Goal: Information Seeking & Learning: Learn about a topic

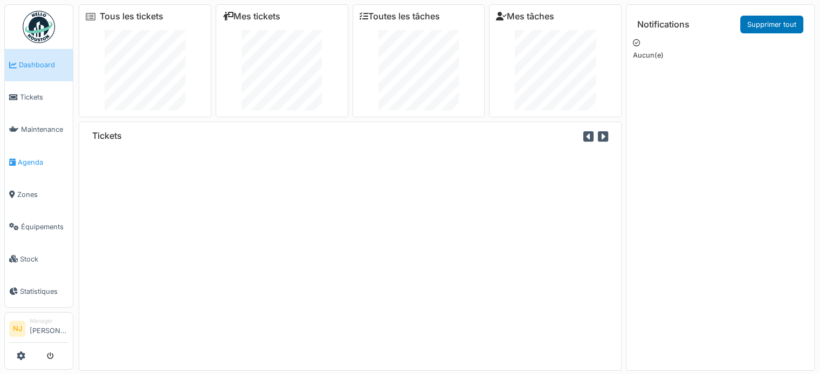
click at [29, 157] on span "Agenda" at bounding box center [43, 162] width 51 height 10
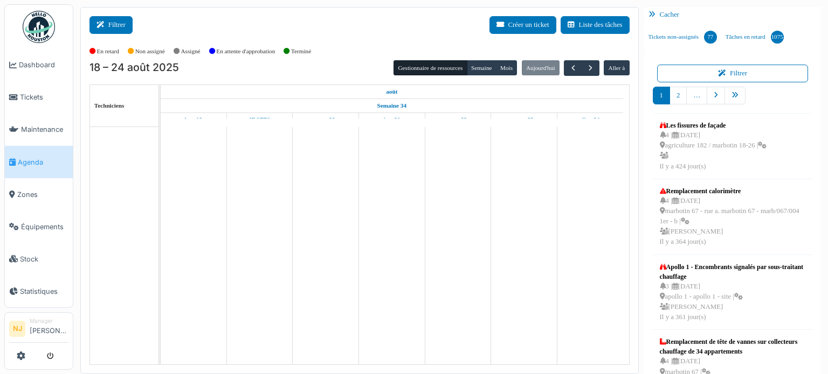
click at [116, 29] on button "Filtrer" at bounding box center [110, 25] width 43 height 18
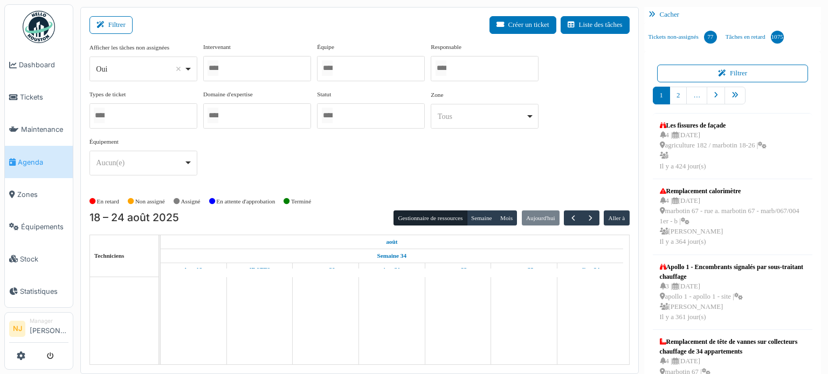
click at [227, 66] on div at bounding box center [257, 68] width 108 height 25
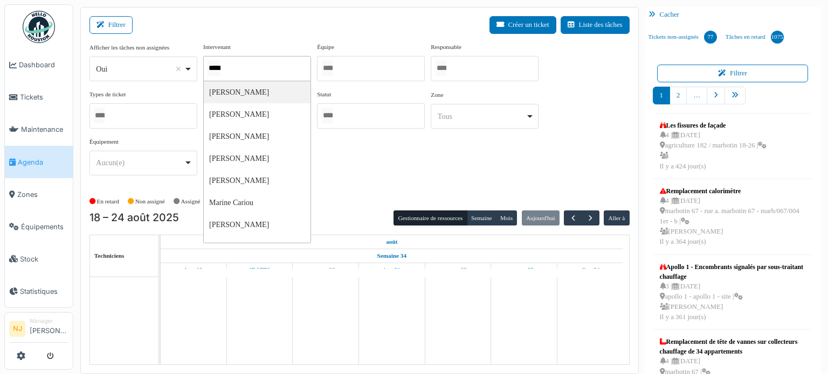
type input "******"
click at [291, 20] on div "Filtrer Créer un ticket Liste des tâches" at bounding box center [359, 29] width 540 height 26
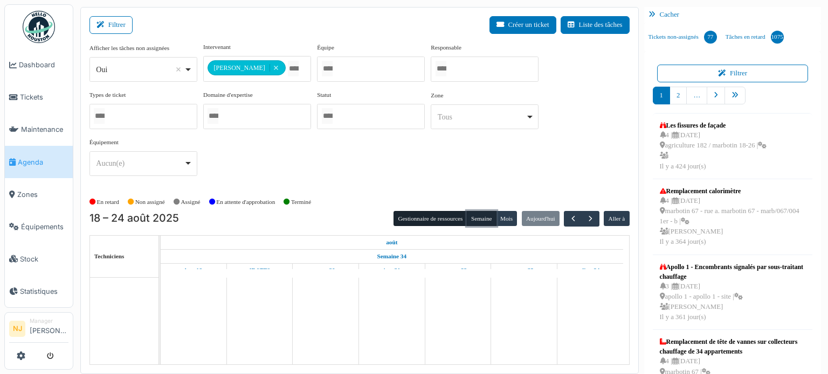
click at [468, 214] on button "Semaine" at bounding box center [482, 218] width 30 height 15
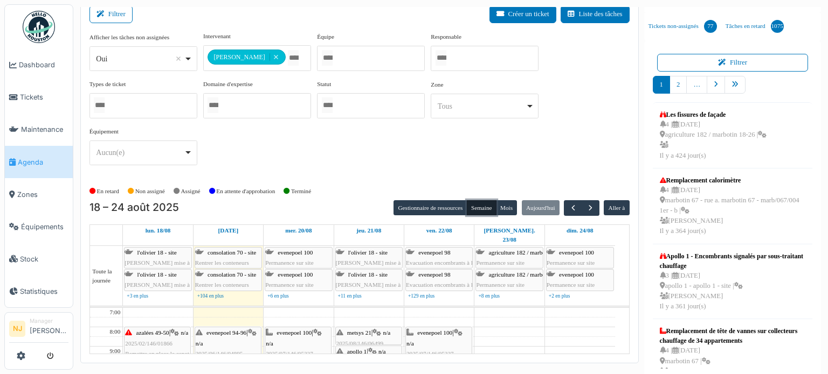
scroll to position [14, 0]
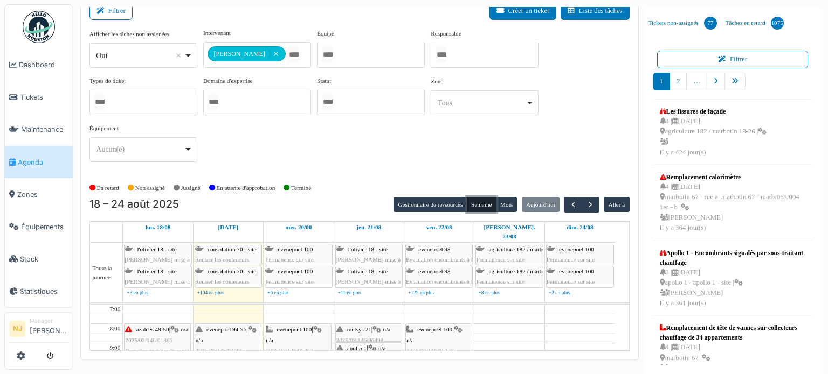
click at [477, 200] on button "Semaine" at bounding box center [482, 204] width 30 height 15
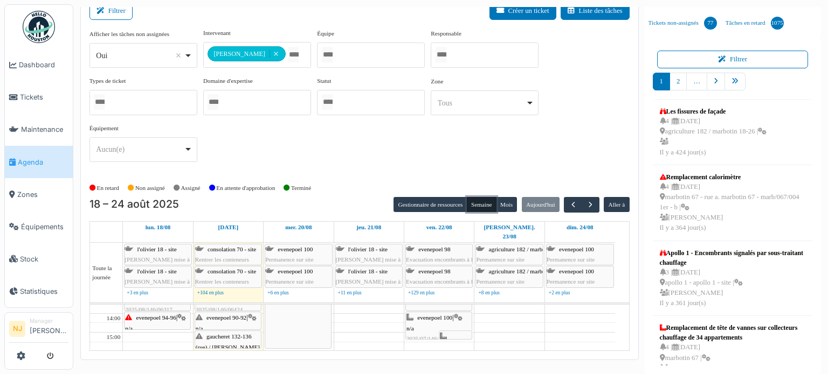
scroll to position [108, 0]
click at [223, 351] on span "gaucheret 132-136 (rue) / thomas 8-12" at bounding box center [228, 364] width 64 height 27
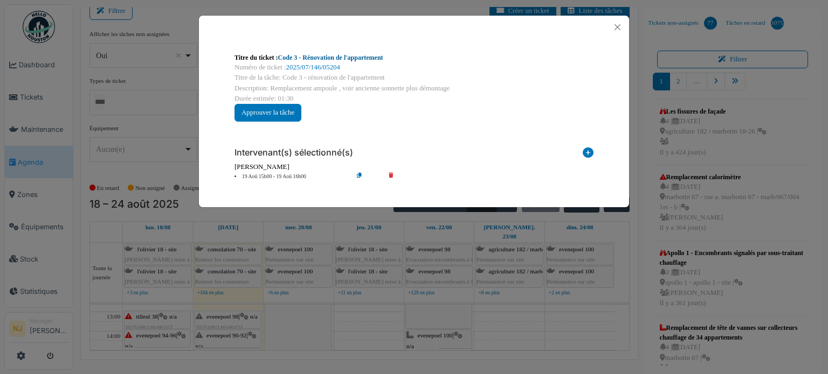
click at [318, 57] on link "Code 3 - Rénovation de l'appartement" at bounding box center [330, 58] width 105 height 8
click at [614, 26] on button "Close" at bounding box center [617, 27] width 15 height 15
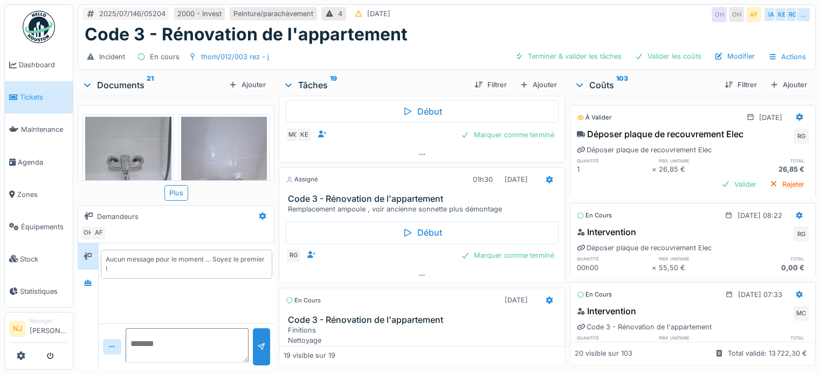
scroll to position [1670, 0]
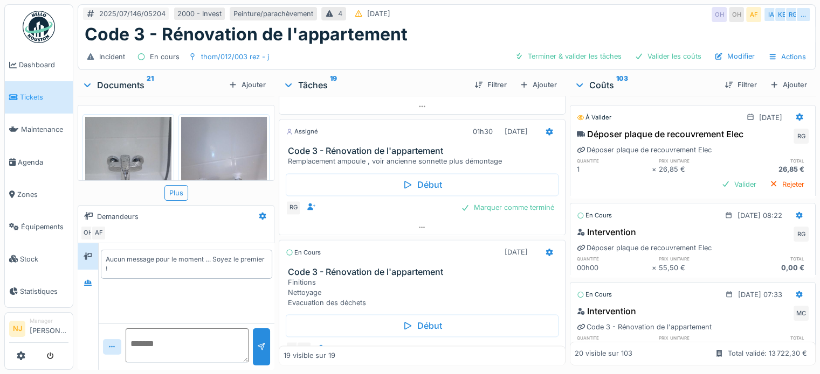
click at [362, 155] on h3 "Code 3 - Rénovation de l'appartement" at bounding box center [424, 151] width 273 height 10
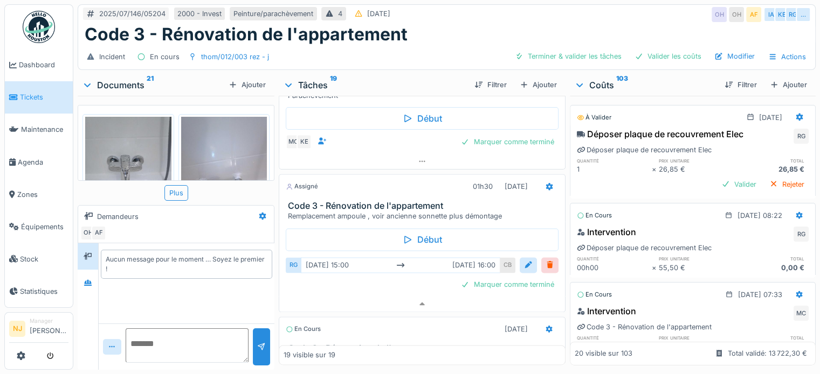
scroll to position [1587, 0]
